Goal: Information Seeking & Learning: Learn about a topic

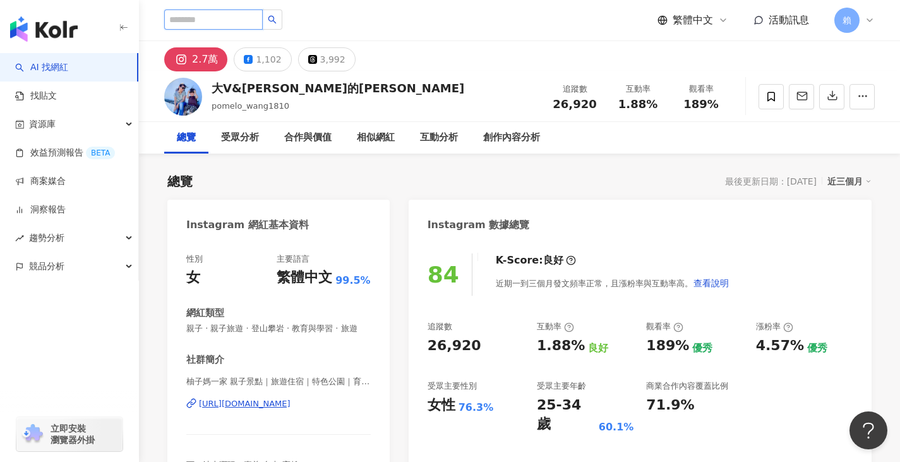
click at [263, 28] on input "search" at bounding box center [213, 19] width 99 height 20
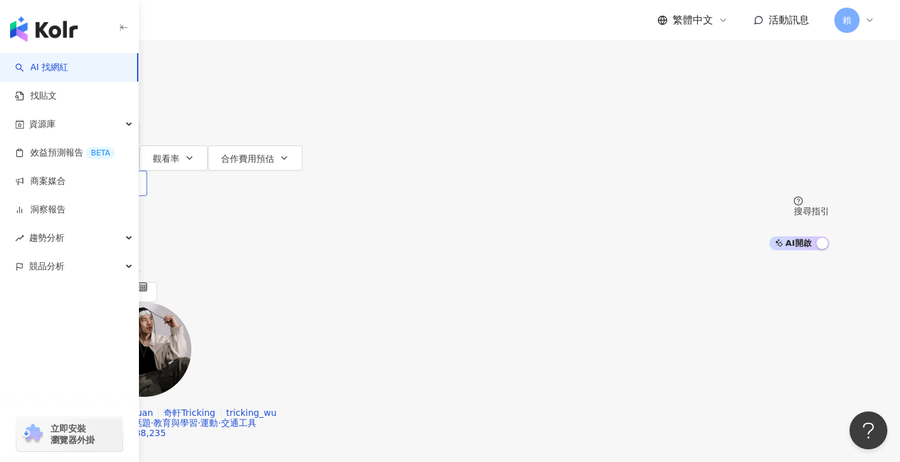
click at [134, 178] on span "更多篩選" at bounding box center [116, 183] width 35 height 10
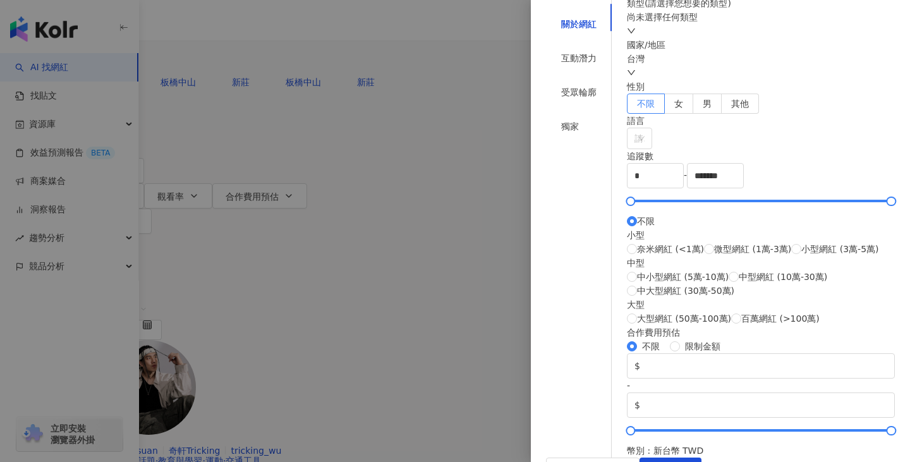
scroll to position [203, 0]
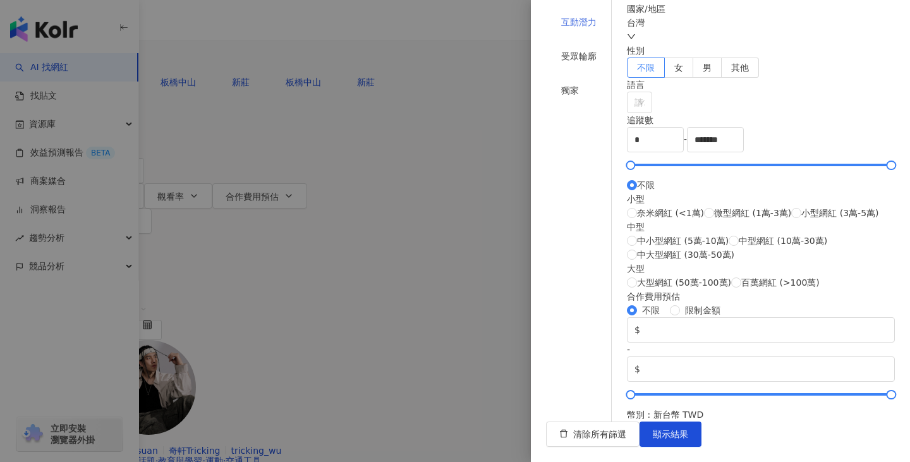
click at [600, 34] on div "互動潛力" at bounding box center [579, 22] width 66 height 24
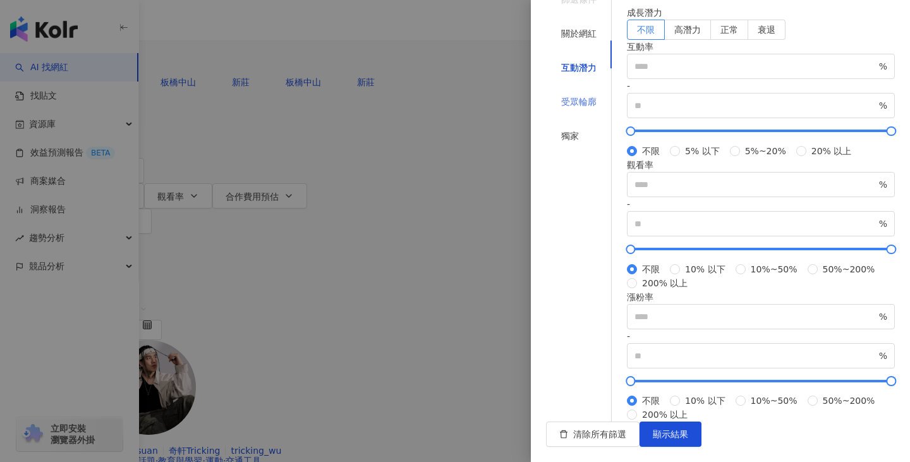
click at [589, 106] on div "受眾輪廓" at bounding box center [579, 102] width 66 height 24
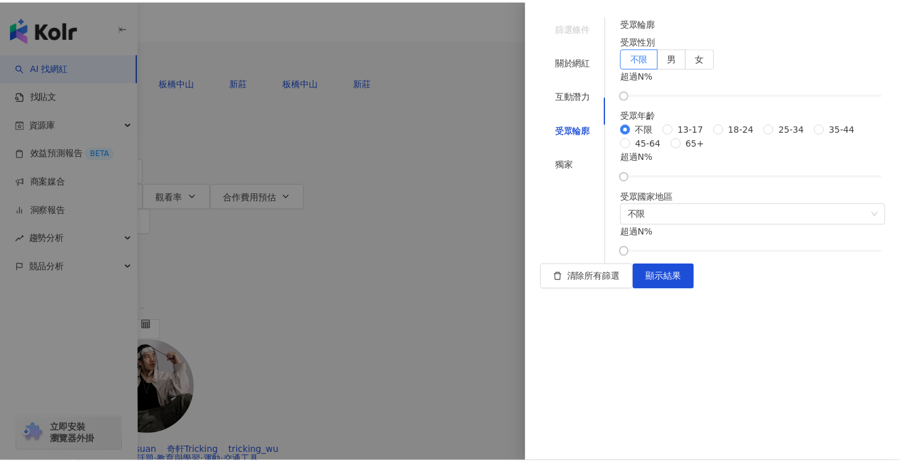
scroll to position [152, 0]
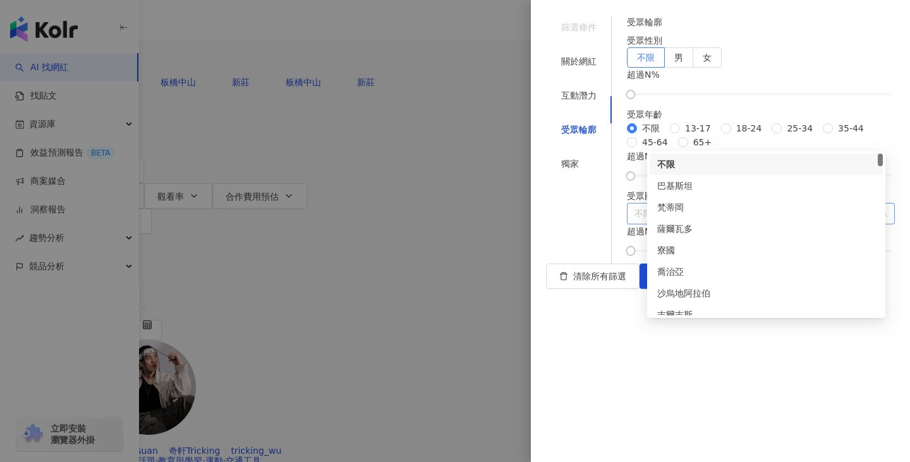
click at [749, 224] on span "不限" at bounding box center [760, 213] width 253 height 20
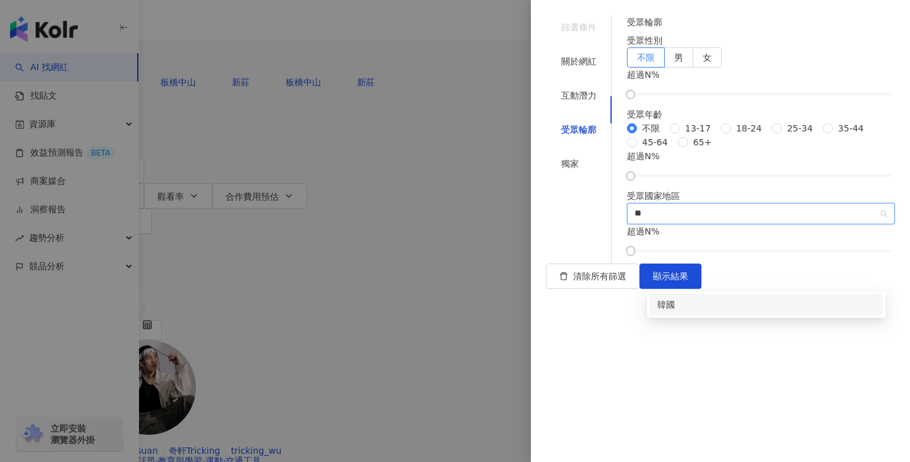
type input "*"
click at [752, 313] on div "韓國" at bounding box center [765, 304] width 233 height 21
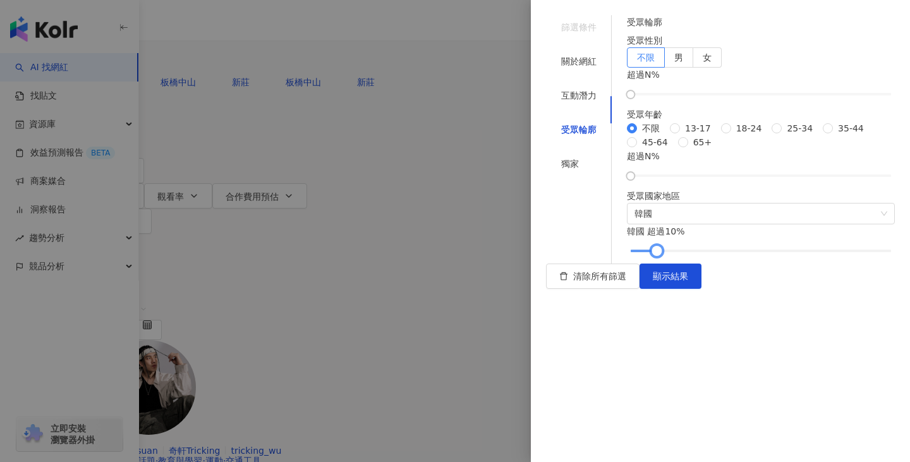
drag, startPoint x: 653, startPoint y: 385, endPoint x: 677, endPoint y: 387, distance: 23.5
click at [660, 254] on div at bounding box center [656, 250] width 7 height 7
click at [588, 52] on div "關於網紅" at bounding box center [579, 61] width 66 height 24
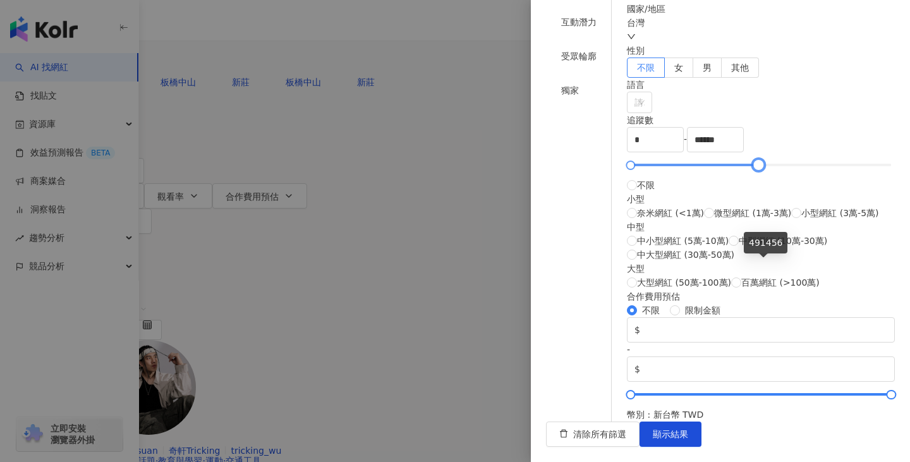
type input "******"
drag, startPoint x: 878, startPoint y: 266, endPoint x: 761, endPoint y: 271, distance: 117.0
click at [761, 169] on div at bounding box center [759, 165] width 7 height 7
drag, startPoint x: 653, startPoint y: 265, endPoint x: 680, endPoint y: 266, distance: 27.2
click at [665, 169] on div at bounding box center [661, 165] width 7 height 7
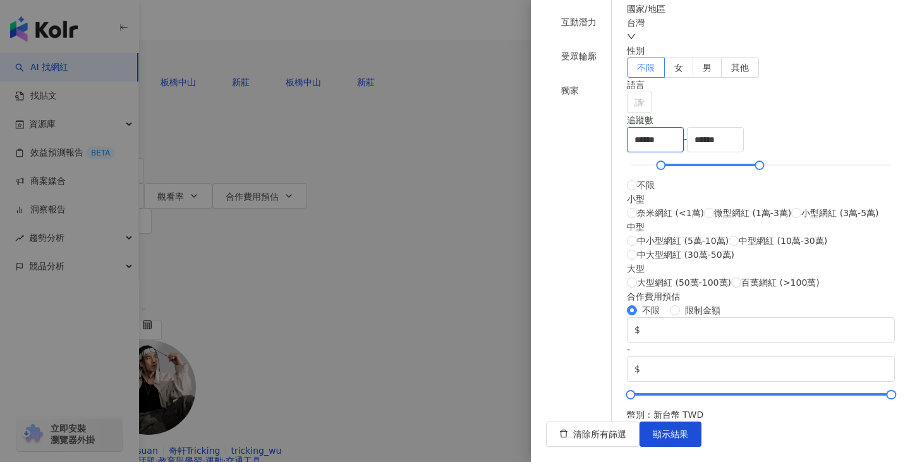
drag, startPoint x: 708, startPoint y: 245, endPoint x: 620, endPoint y: 258, distance: 89.5
click at [620, 258] on div "篩選條件 關於網紅 互動潛力 受眾輪廓 獨家 關於網紅 類型 ( 請選擇您想要的類型 ) 尚未選擇任何類型 國家/地區 台灣 性別 不限 女 男 其他 語言 …" at bounding box center [720, 182] width 349 height 480
type input "*****"
click at [743, 152] on input "******" at bounding box center [715, 140] width 56 height 24
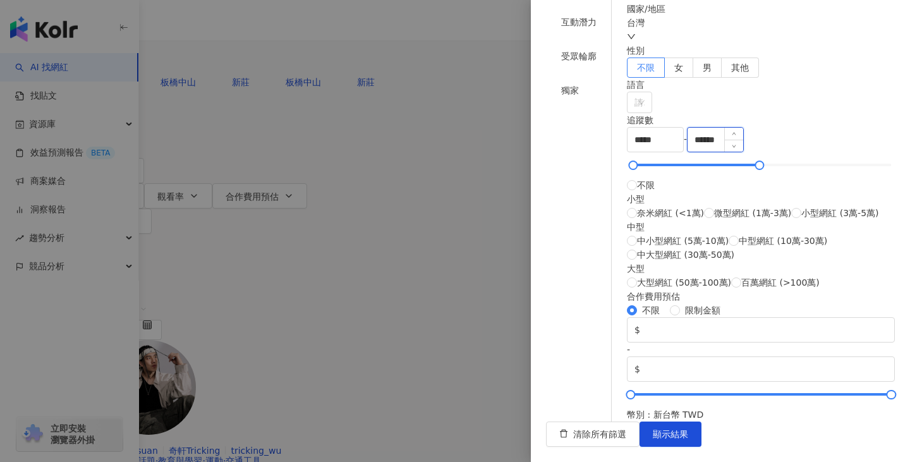
click at [743, 152] on input "******" at bounding box center [715, 140] width 56 height 24
type input "*****"
click at [592, 34] on div "互動潛力" at bounding box center [579, 22] width 66 height 24
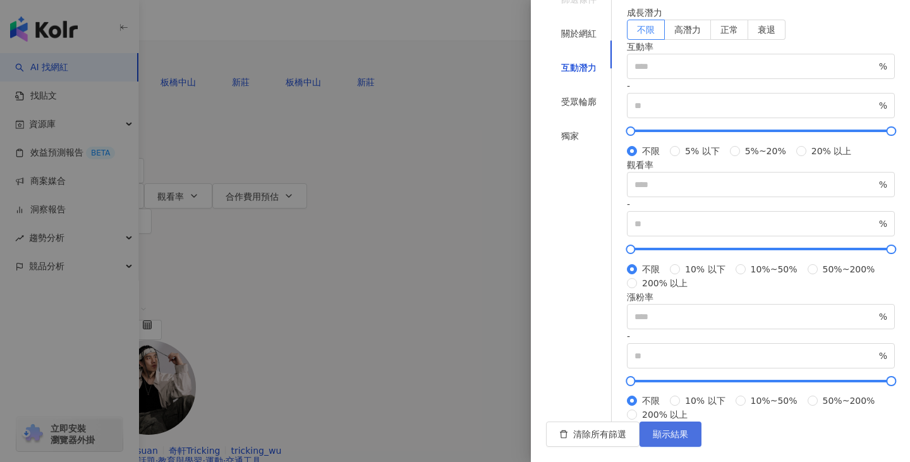
click at [688, 438] on span "顯示結果" at bounding box center [670, 434] width 35 height 10
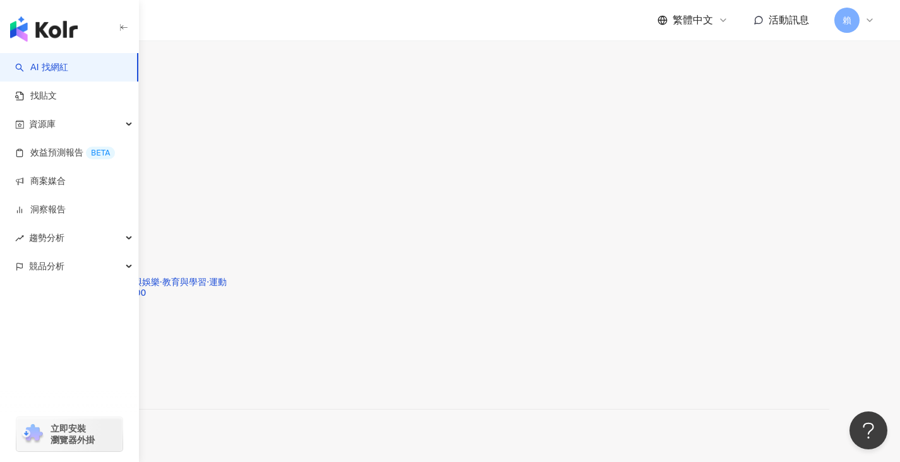
scroll to position [2430, 0]
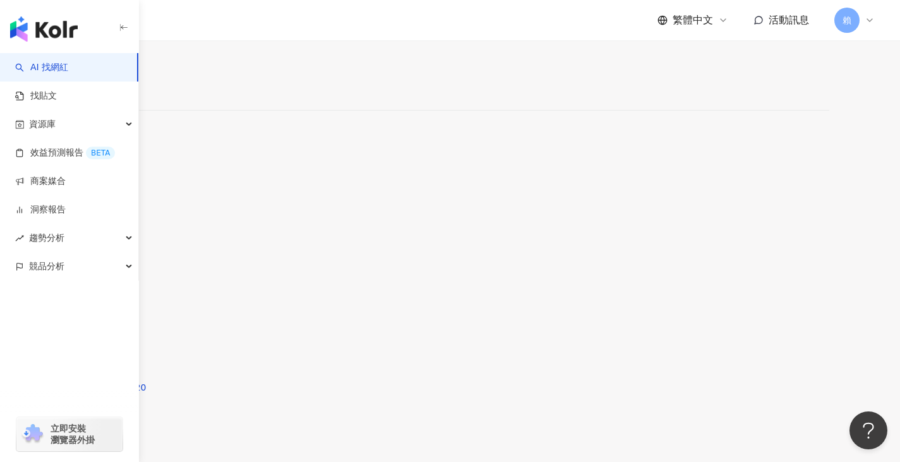
scroll to position [2348, 0]
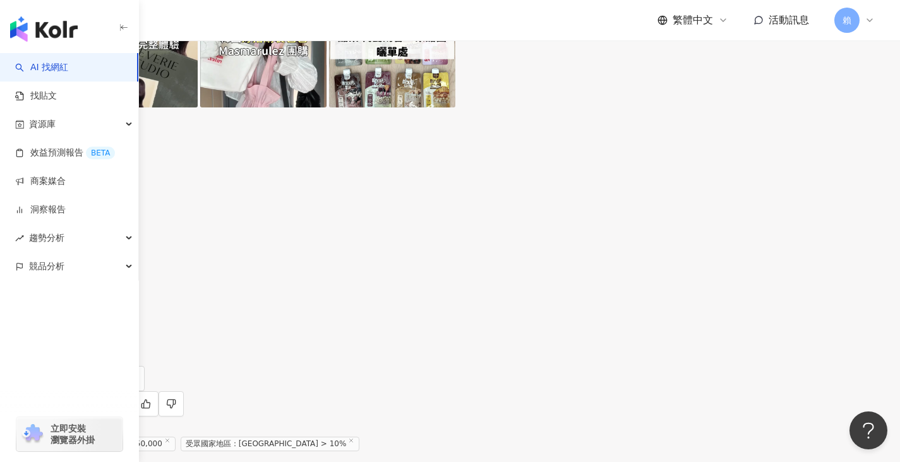
scroll to position [0, 0]
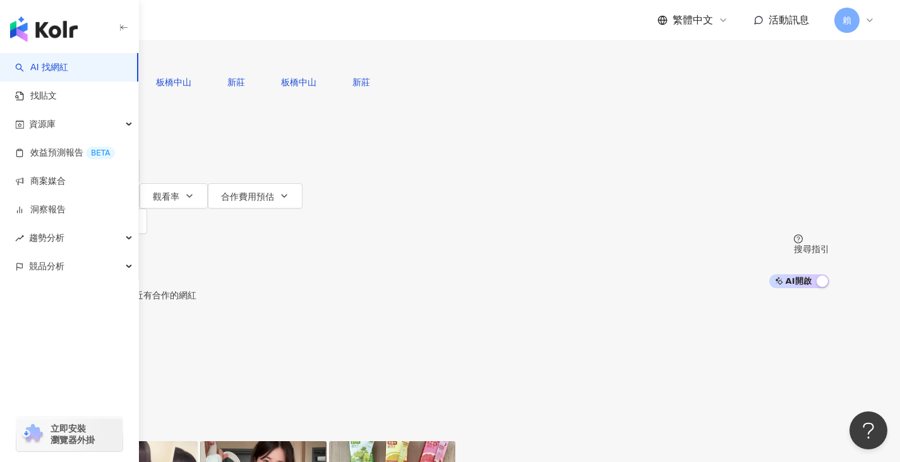
click at [255, 24] on input "search" at bounding box center [204, 12] width 102 height 24
paste input "**********"
type input "**********"
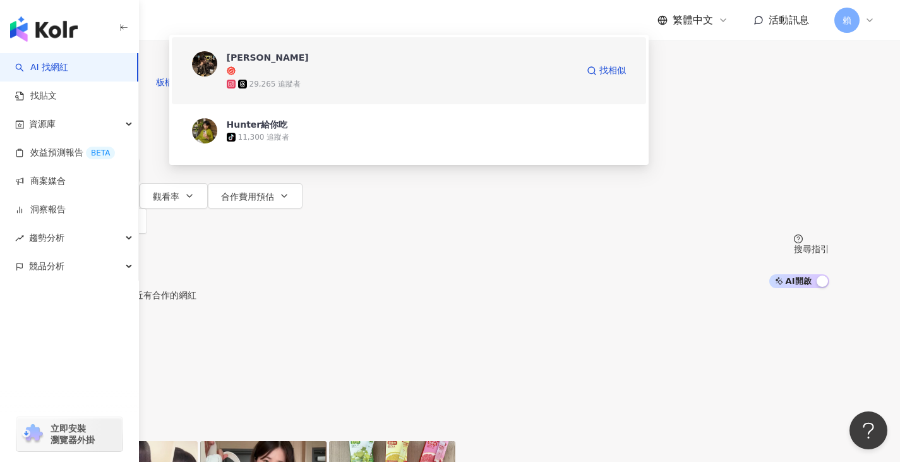
click at [301, 90] on div "29,265 追蹤者" at bounding box center [276, 84] width 52 height 11
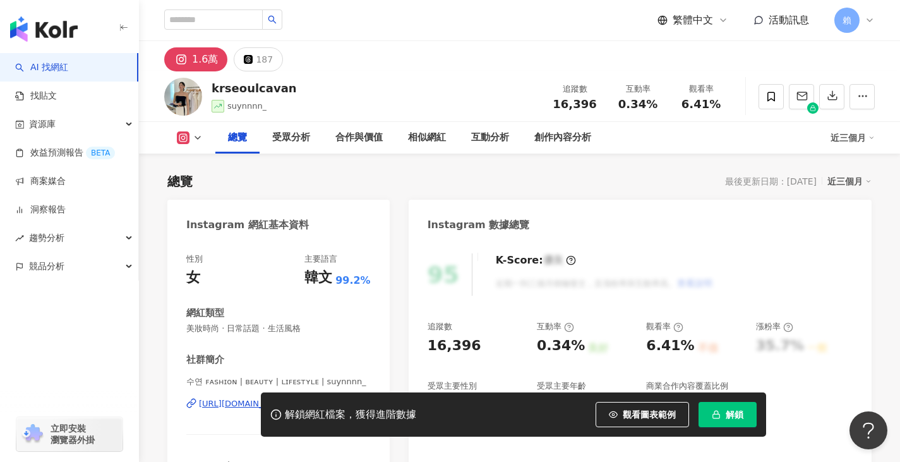
scroll to position [123, 0]
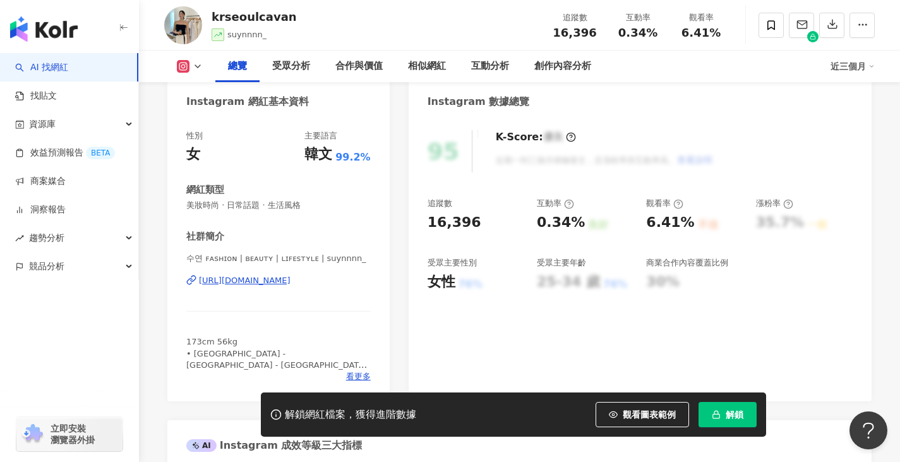
click at [272, 282] on div "https://www.instagram.com/suynnnn_/" at bounding box center [245, 280] width 92 height 11
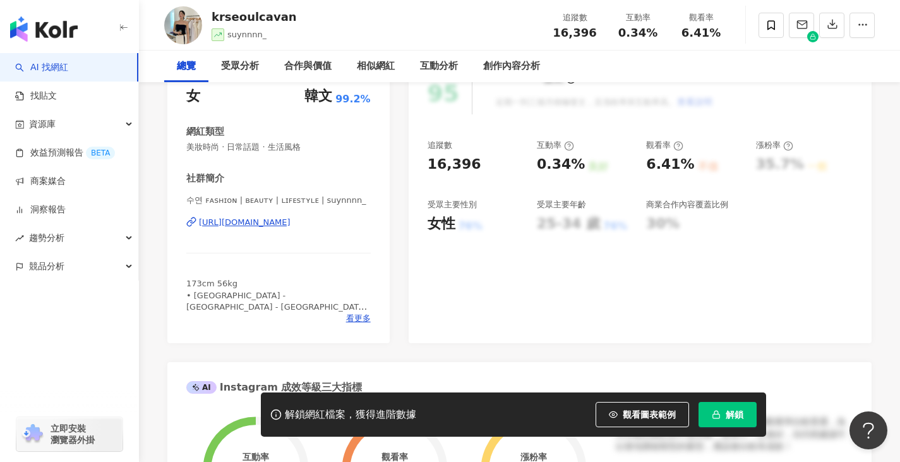
scroll to position [0, 0]
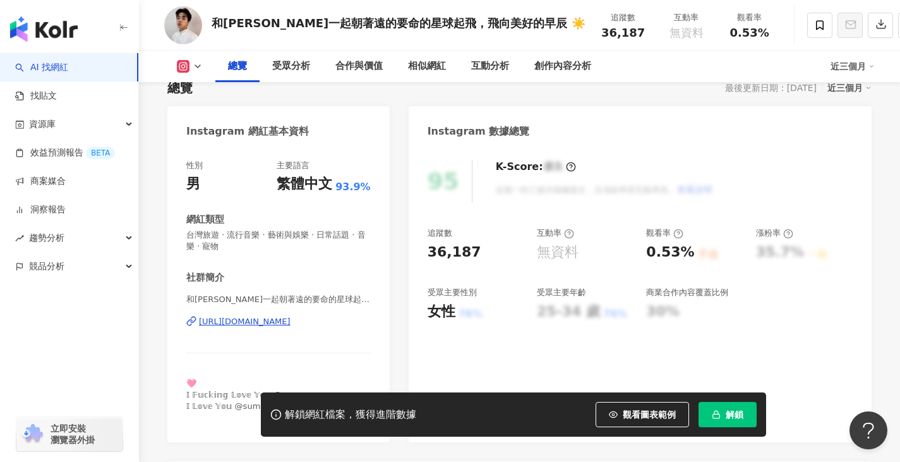
scroll to position [140, 0]
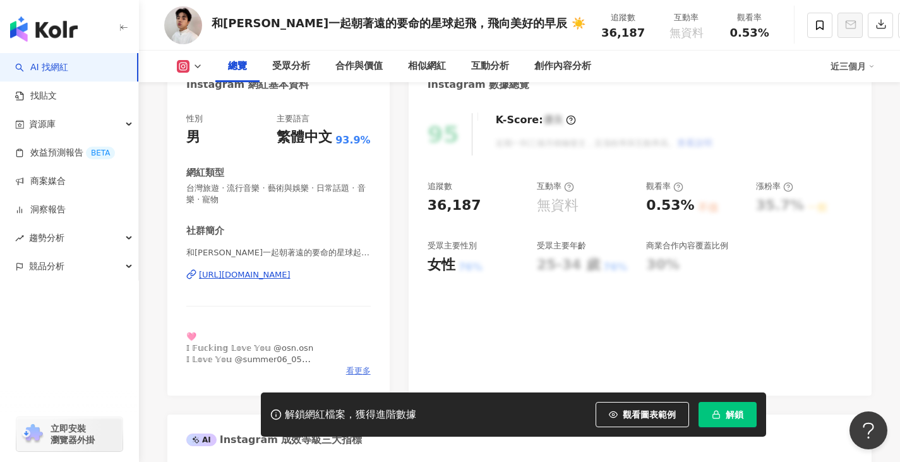
click at [353, 368] on span "看更多" at bounding box center [358, 370] width 25 height 11
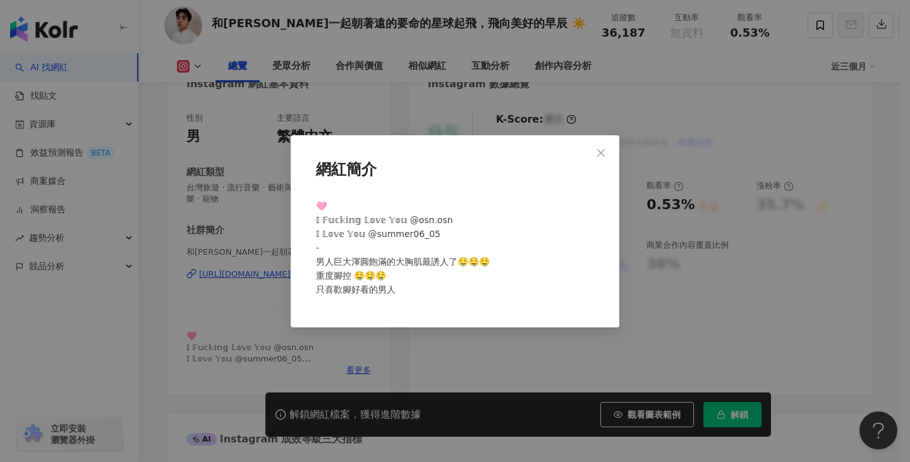
click at [330, 341] on div "網紅簡介 🩷 𝕀 𝔽𝕦𝕔𝕜𝕚𝕟𝕘 𝕃𝕠𝕧𝕖 𝕐𝕠𝕦 @osn.osn 𝕀 𝕃𝕠𝕧𝕖 𝕐𝕠𝕦 @summer06_05 - 男人巨大渾圓飽滿的大胸肌最誘人了🤤🤤…" at bounding box center [455, 231] width 910 height 462
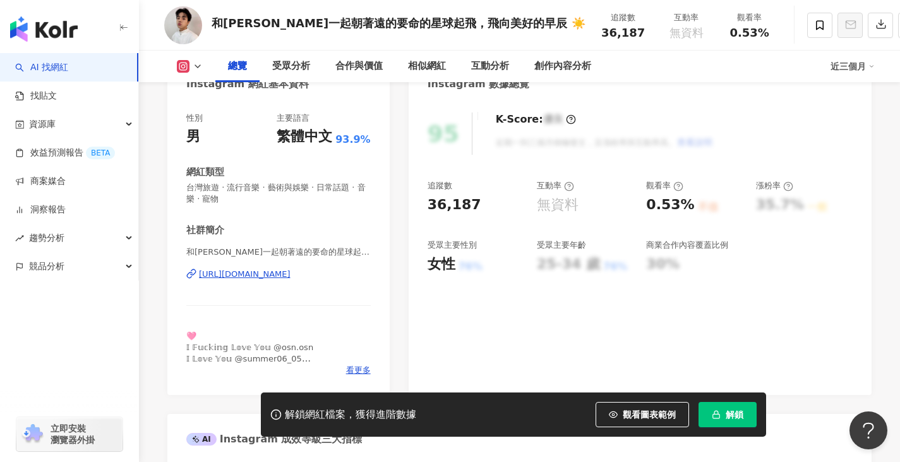
click at [291, 278] on div "https://www.instagram.com/summer_i_need_your_love_605/" at bounding box center [245, 274] width 92 height 11
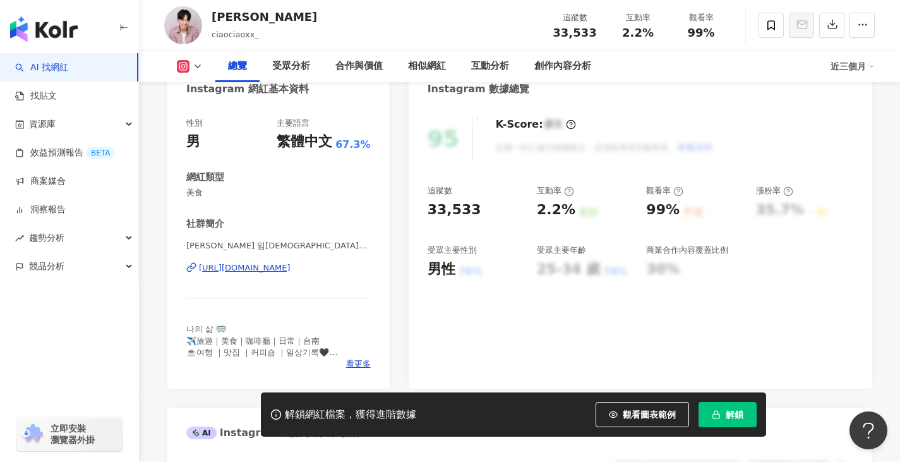
scroll to position [136, 0]
click at [291, 269] on div "[URL][DOMAIN_NAME]" at bounding box center [245, 267] width 92 height 11
click at [388, 318] on div "性別 男 主要語言 繁體中文 67.3% 網紅類型 美食 社群簡介 [PERSON_NAME] 임교교👾 | ciaociaoxx_ [URL][DOMAIN…" at bounding box center [278, 246] width 222 height 284
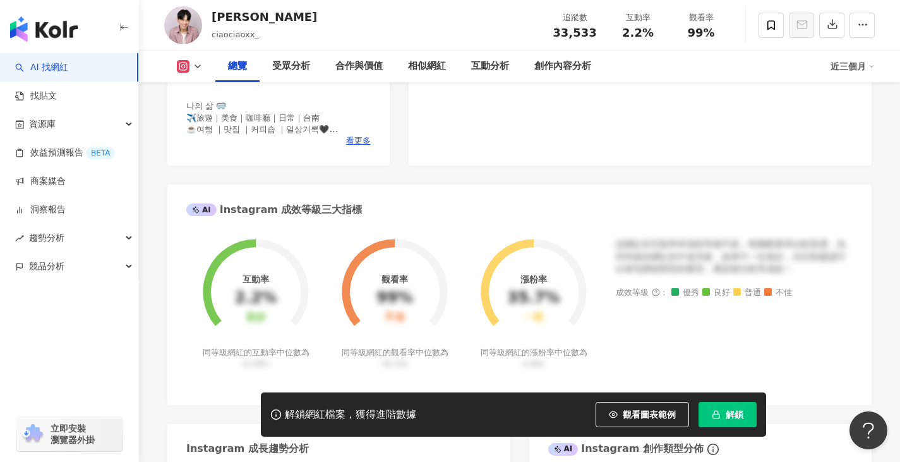
scroll to position [380, 0]
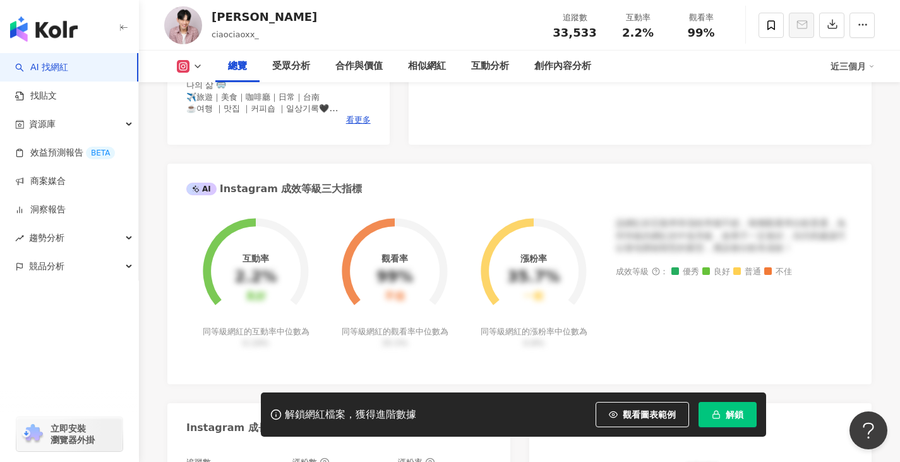
click at [382, 40] on div "[PERSON_NAME] ciaociaoxx_ 追蹤數 33,533 互動率 2.2% 觀看率 99%" at bounding box center [519, 25] width 761 height 50
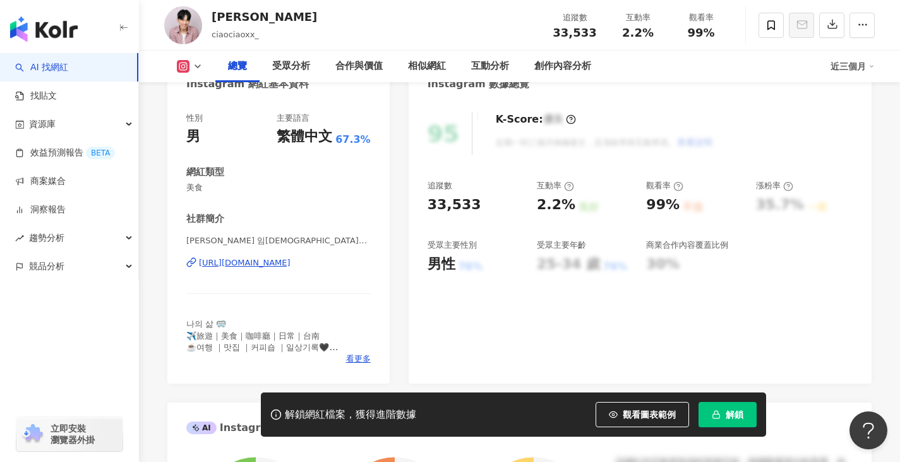
scroll to position [140, 0]
click at [353, 361] on span "看更多" at bounding box center [358, 359] width 25 height 11
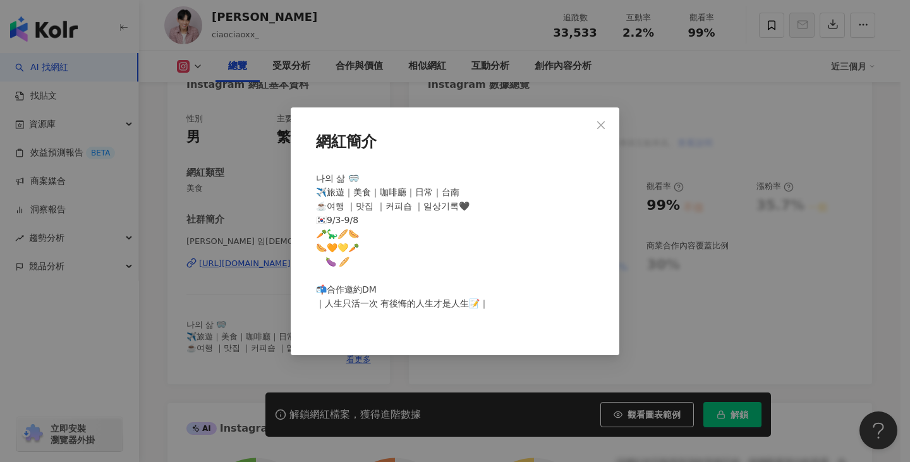
click at [274, 329] on div "網紅簡介 나의 삶 🥽 ✈️旅遊｜美食｜咖啡廳｜日常｜台南 ☕️여행 ｜맛집 ｜커피숍 ｜일상기록🖤 🇰🇷9/3-9/8 ⠀ ⠀ 🥕🦕🥖🌭 🌭🧡💛🥕 ⠀ 🍆 …" at bounding box center [455, 231] width 910 height 462
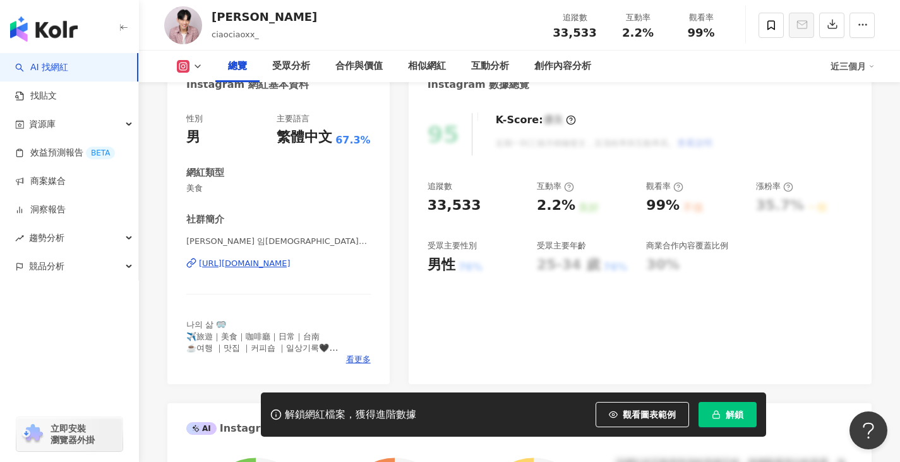
click at [287, 268] on div "https://www.instagram.com/ciaociaoxx_/" at bounding box center [245, 263] width 92 height 11
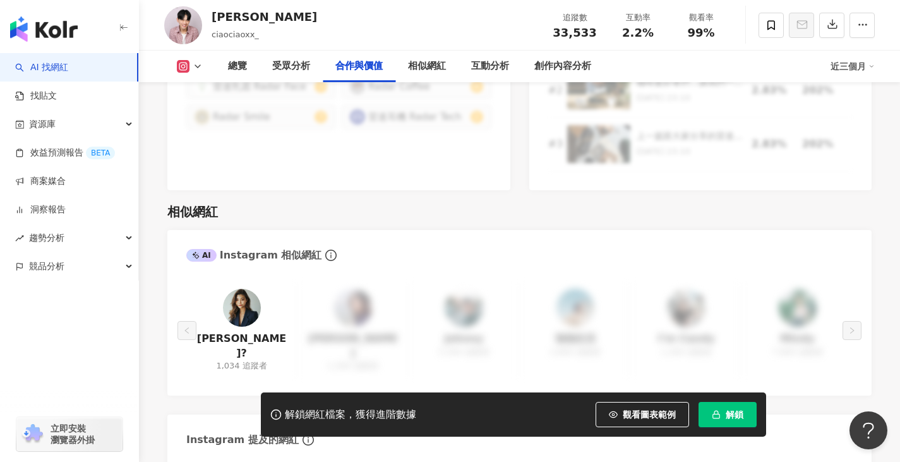
scroll to position [1967, 0]
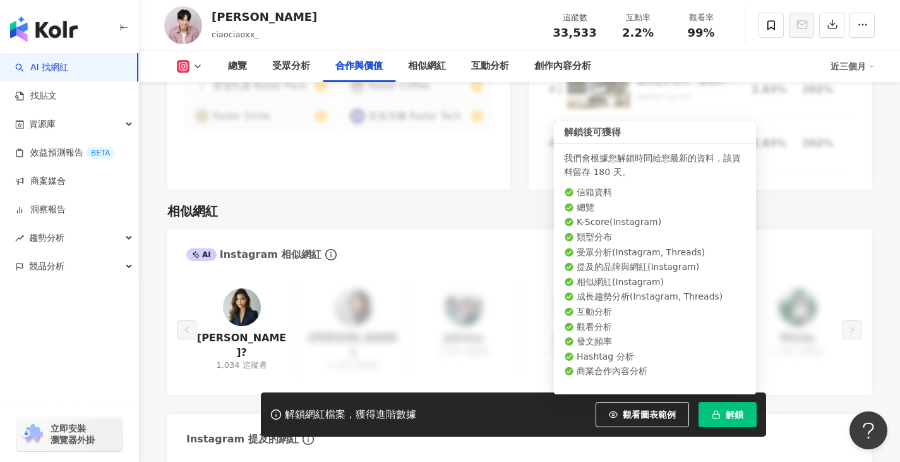
click at [731, 423] on button "解鎖" at bounding box center [728, 414] width 58 height 25
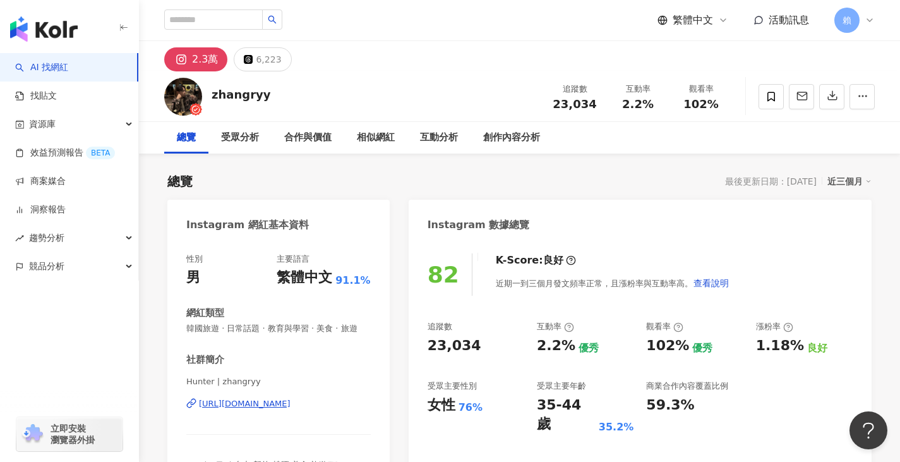
click at [150, 134] on div "總覽 受眾分析 合作與價值 相似網紅 互動分析 創作內容分析" at bounding box center [519, 138] width 761 height 32
click at [265, 52] on div "6,223" at bounding box center [268, 60] width 25 height 18
